Goal: Task Accomplishment & Management: Complete application form

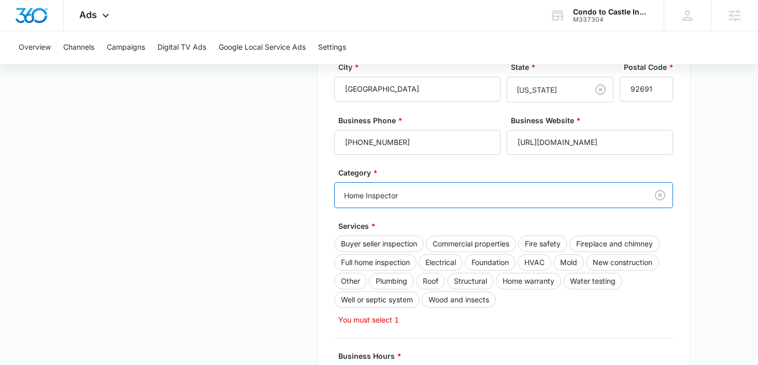
scroll to position [270, 0]
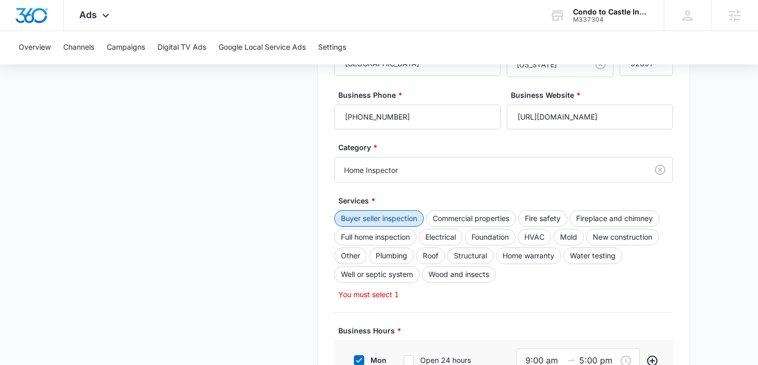
click at [416, 222] on button "Buyer seller inspection" at bounding box center [379, 218] width 90 height 17
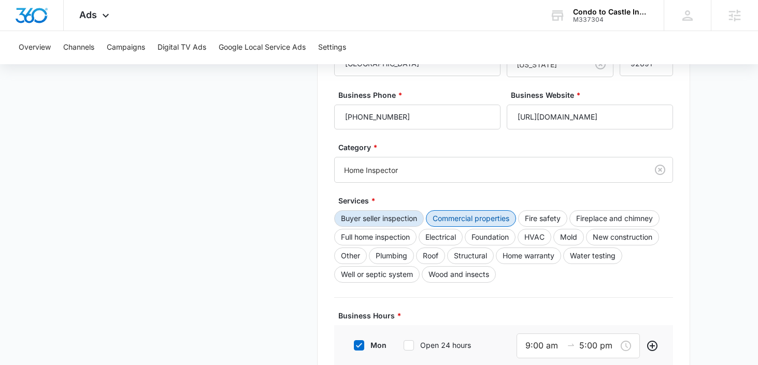
click at [463, 222] on button "Commercial properties" at bounding box center [471, 218] width 90 height 17
click at [544, 222] on button "Fire safety" at bounding box center [542, 218] width 49 height 17
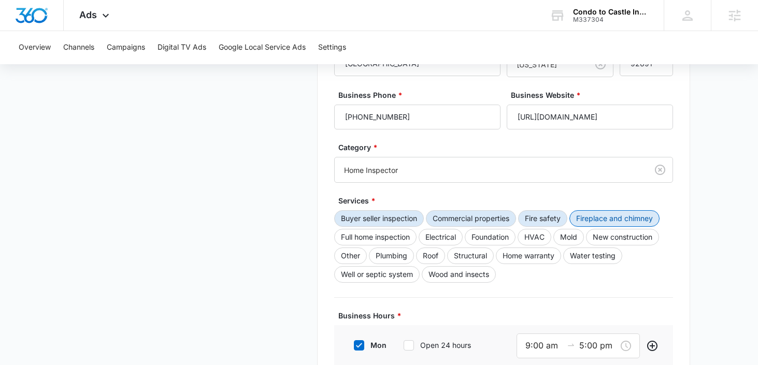
click at [590, 215] on button "Fireplace and chimney" at bounding box center [614, 218] width 90 height 17
click at [390, 235] on button "Full home inspection" at bounding box center [375, 237] width 82 height 17
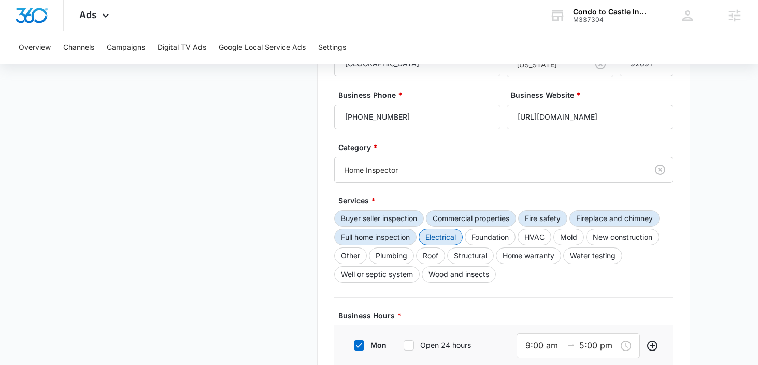
click at [441, 235] on button "Electrical" at bounding box center [440, 237] width 44 height 17
click at [495, 239] on button "Foundation" at bounding box center [490, 237] width 51 height 17
click at [534, 239] on button "HVAC" at bounding box center [534, 237] width 34 height 17
click at [570, 238] on button "Mold" at bounding box center [568, 237] width 31 height 17
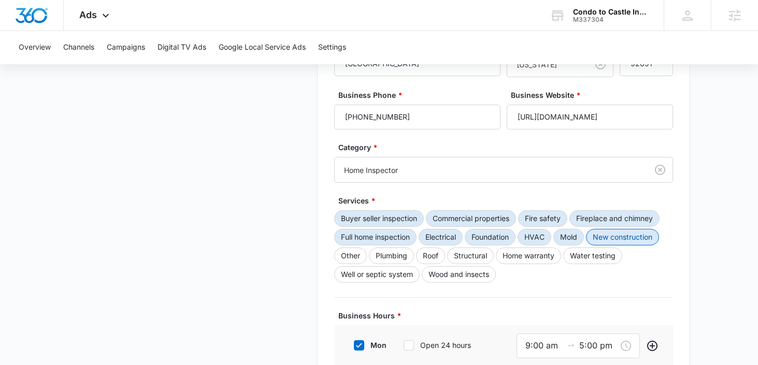
click at [611, 238] on button "New construction" at bounding box center [622, 237] width 73 height 17
click at [588, 254] on button "Water testing" at bounding box center [592, 256] width 59 height 17
click at [527, 254] on button "Home warranty" at bounding box center [528, 256] width 65 height 17
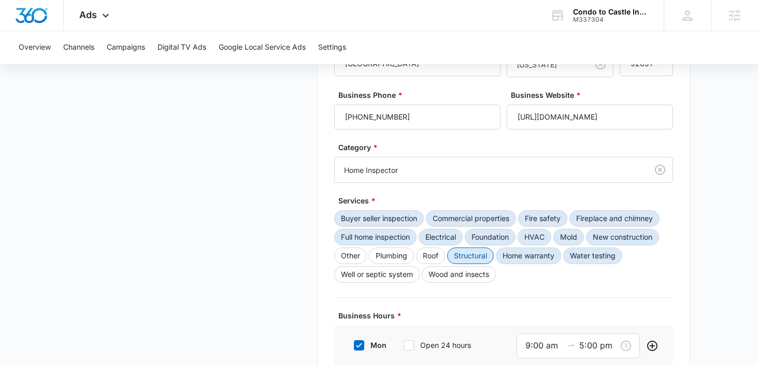
click at [474, 254] on button "Structural" at bounding box center [470, 256] width 47 height 17
click at [434, 252] on button "Roof" at bounding box center [430, 256] width 29 height 17
click at [386, 257] on button "Plumbing" at bounding box center [391, 256] width 45 height 17
click at [357, 257] on button "Other" at bounding box center [350, 256] width 33 height 17
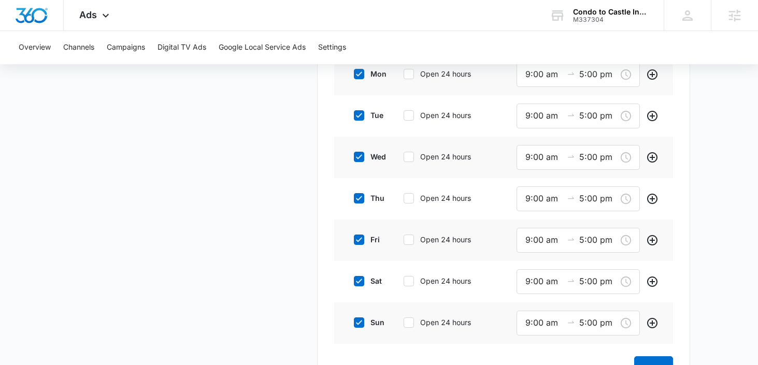
scroll to position [587, 0]
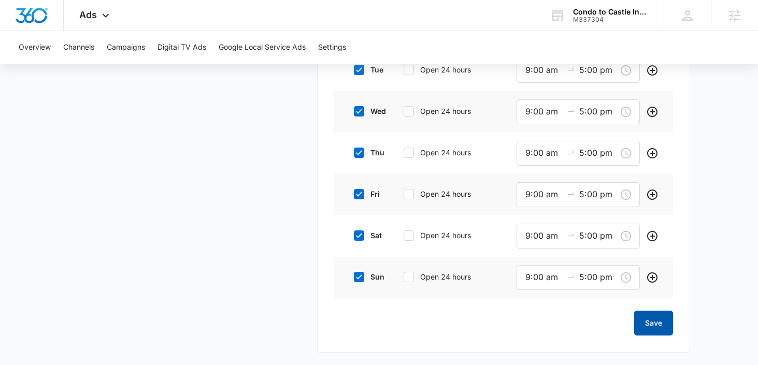
click at [670, 330] on button "Save" at bounding box center [653, 323] width 39 height 25
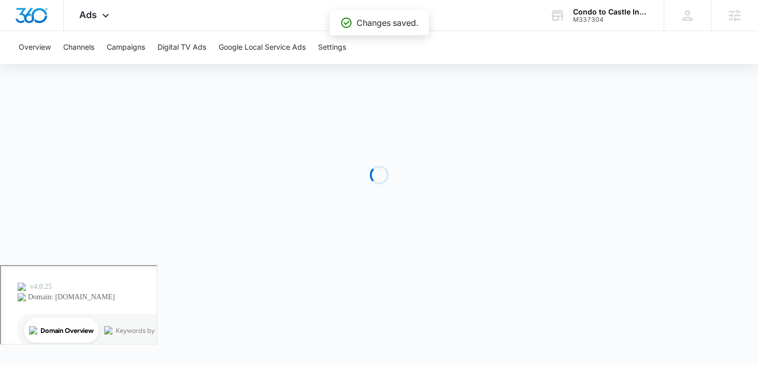
scroll to position [0, 0]
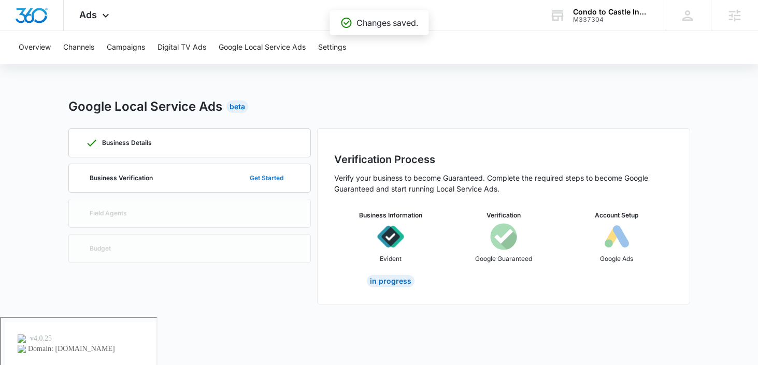
click at [268, 178] on button "Get Started" at bounding box center [266, 178] width 54 height 25
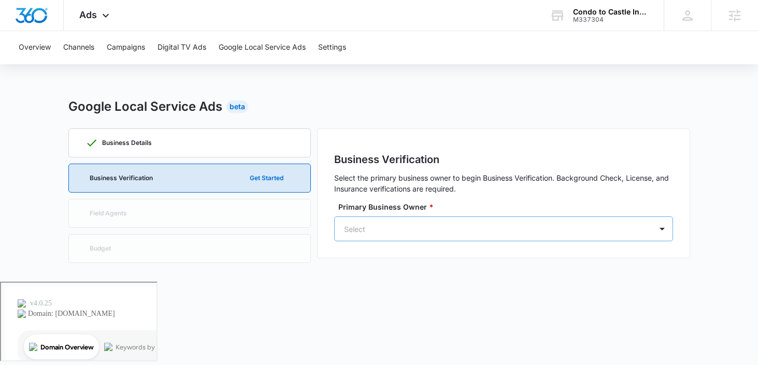
click at [374, 231] on div at bounding box center [491, 229] width 294 height 13
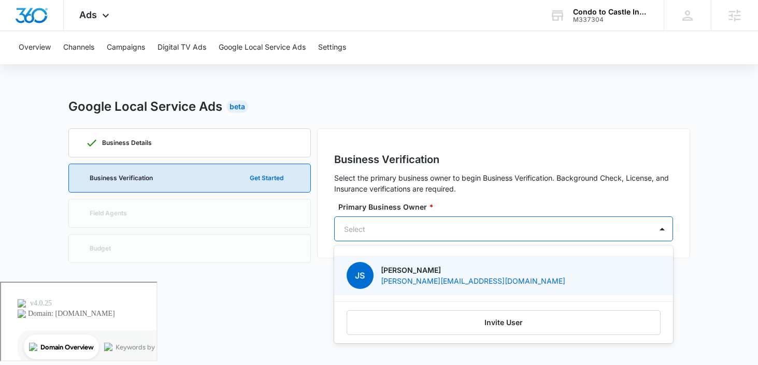
click at [380, 272] on div "[PERSON_NAME] Synnott [EMAIL_ADDRESS][DOMAIN_NAME]" at bounding box center [502, 275] width 312 height 27
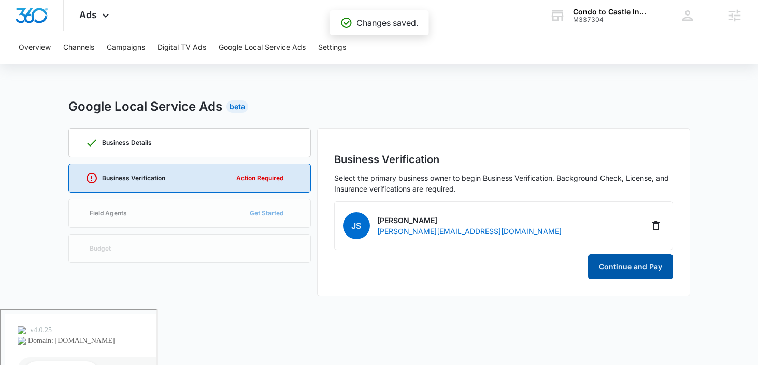
click at [606, 267] on button "Continue and Pay" at bounding box center [630, 266] width 85 height 25
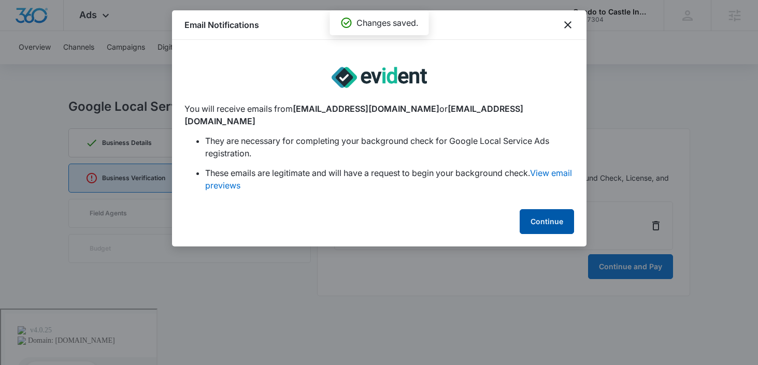
click at [532, 209] on button "Continue" at bounding box center [546, 221] width 54 height 25
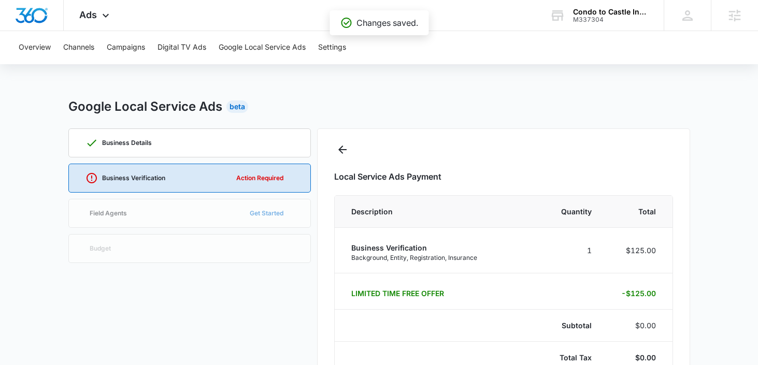
select select "pm_1S30EvA4n8RTgNjU5JckjHKe"
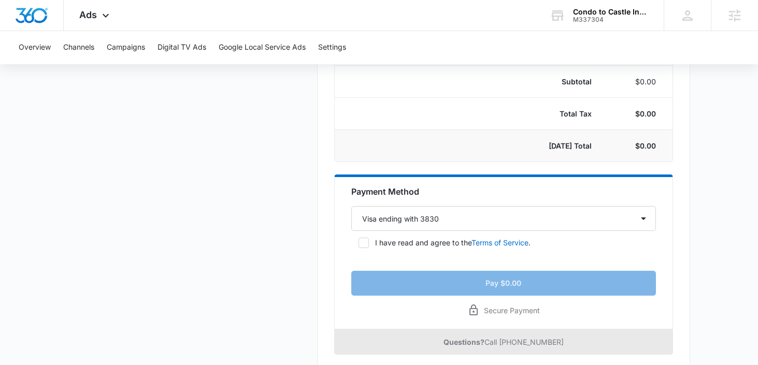
scroll to position [251, 0]
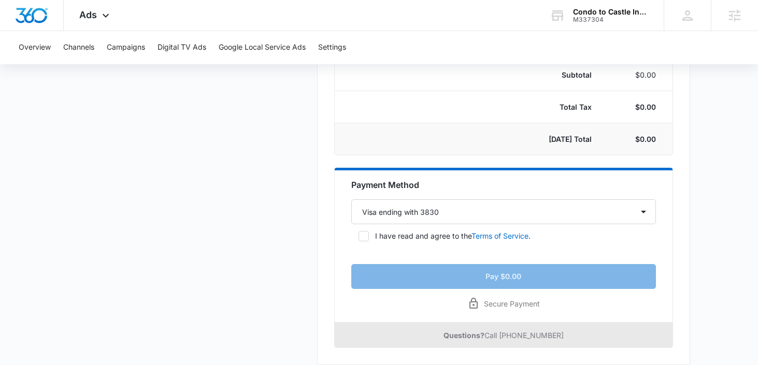
click at [360, 237] on icon at bounding box center [363, 235] width 9 height 9
click at [358, 237] on input "I have read and agree to the Terms of Service ." at bounding box center [354, 236] width 7 height 7
checkbox input "true"
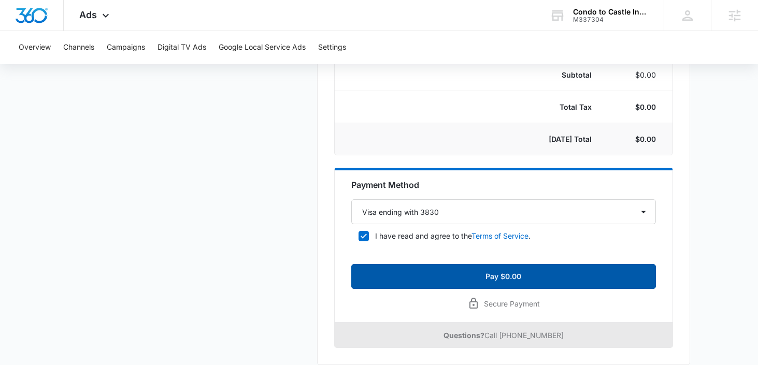
click at [405, 277] on button "Pay $0.00" at bounding box center [503, 276] width 304 height 25
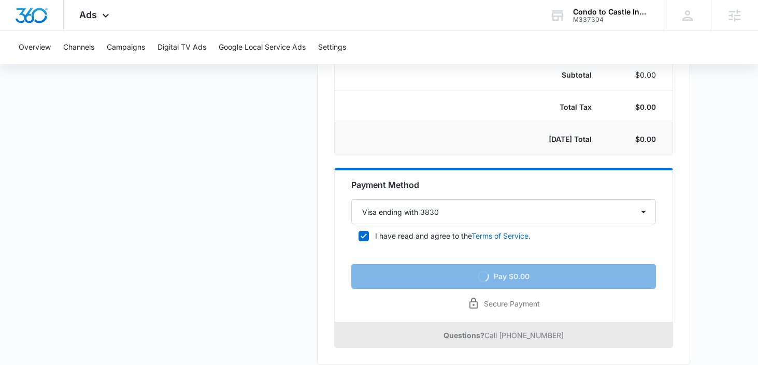
scroll to position [0, 0]
